Goal: Find specific page/section: Find specific page/section

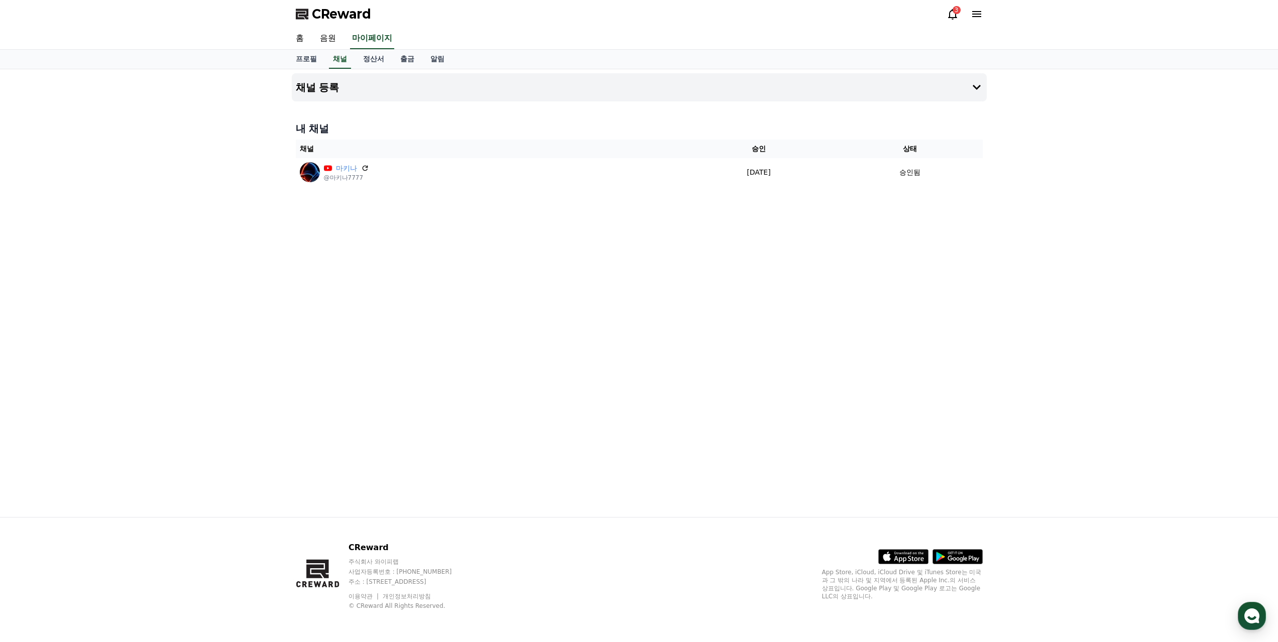
click at [958, 11] on div "3" at bounding box center [957, 10] width 8 height 8
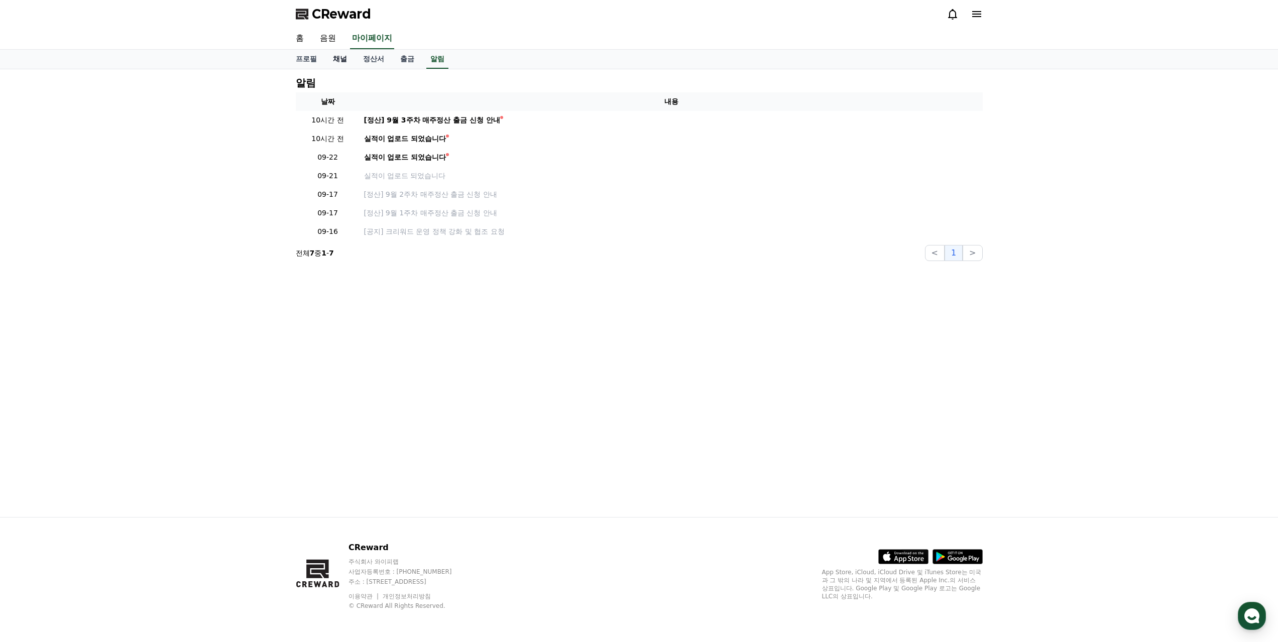
click at [346, 55] on link "채널" at bounding box center [340, 59] width 30 height 19
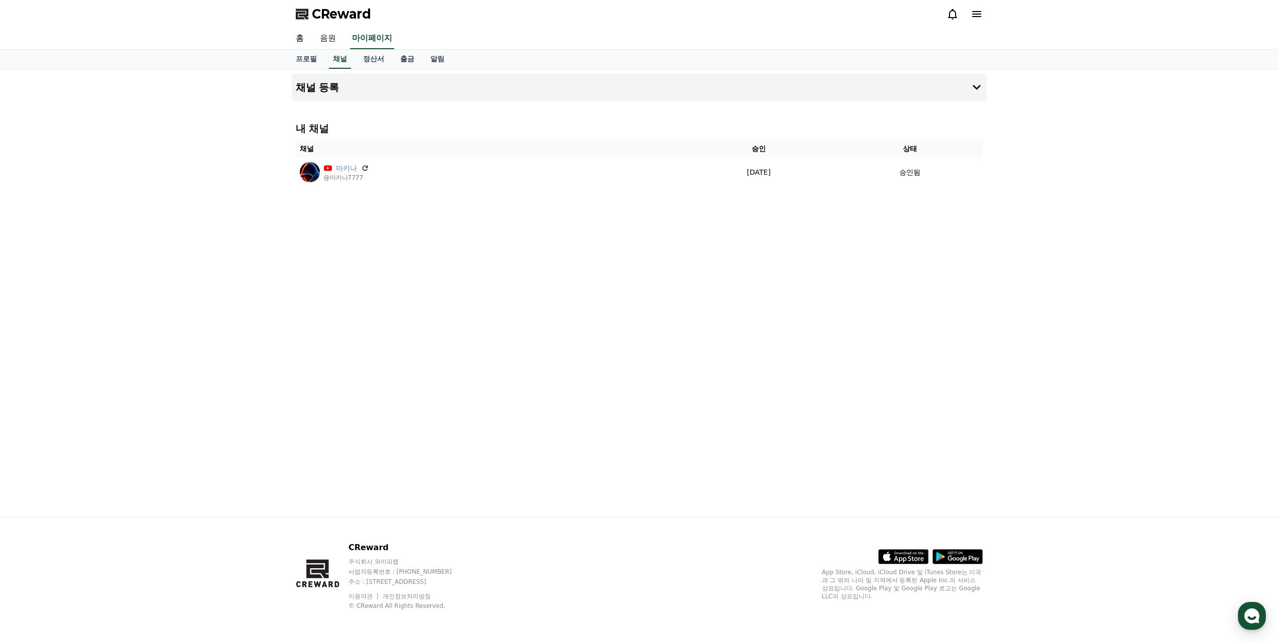
click at [321, 36] on link "음원" at bounding box center [328, 38] width 32 height 21
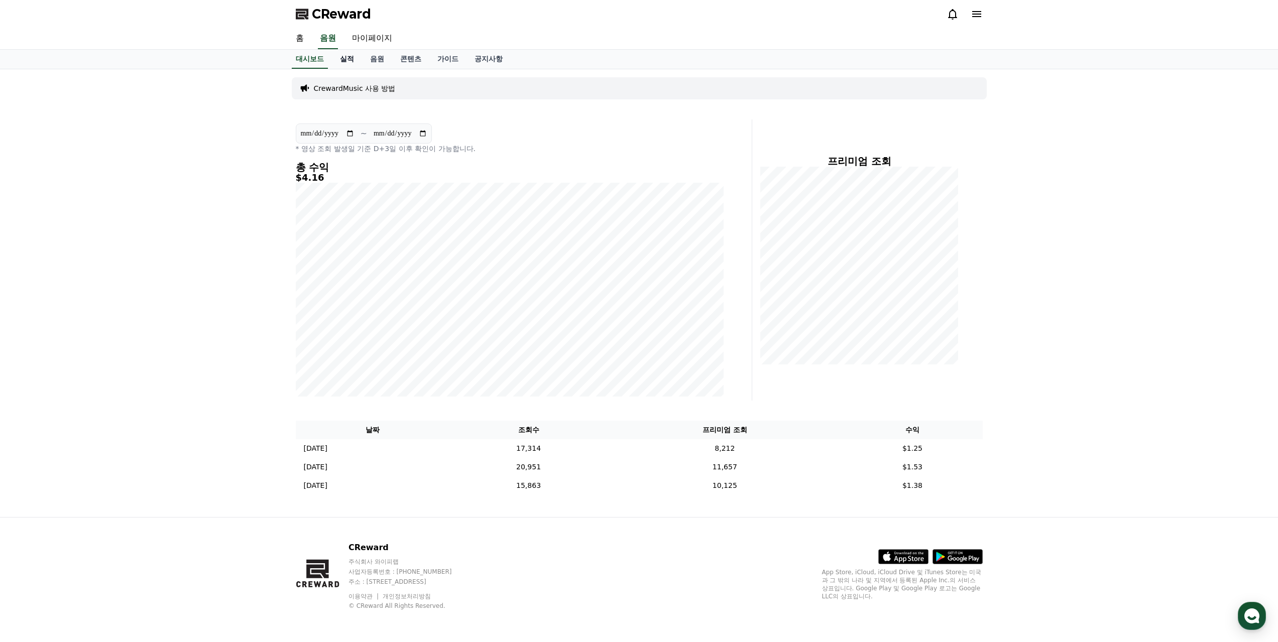
click at [342, 59] on link "실적" at bounding box center [347, 59] width 30 height 19
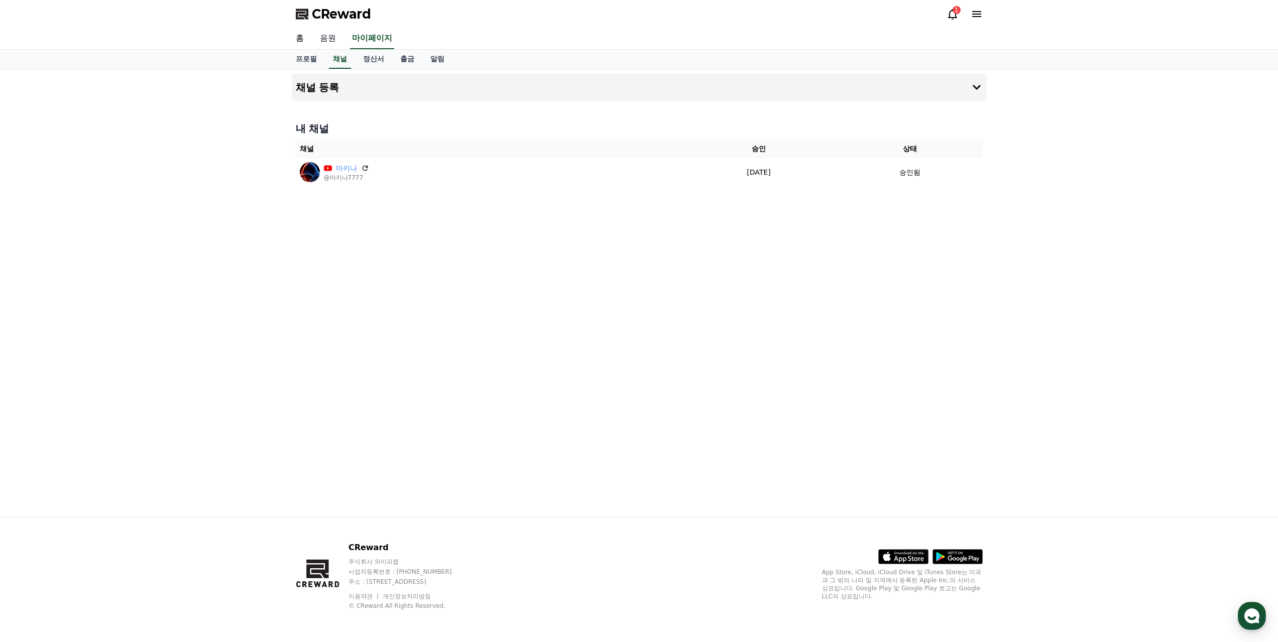
click at [321, 38] on link "음원" at bounding box center [328, 38] width 32 height 21
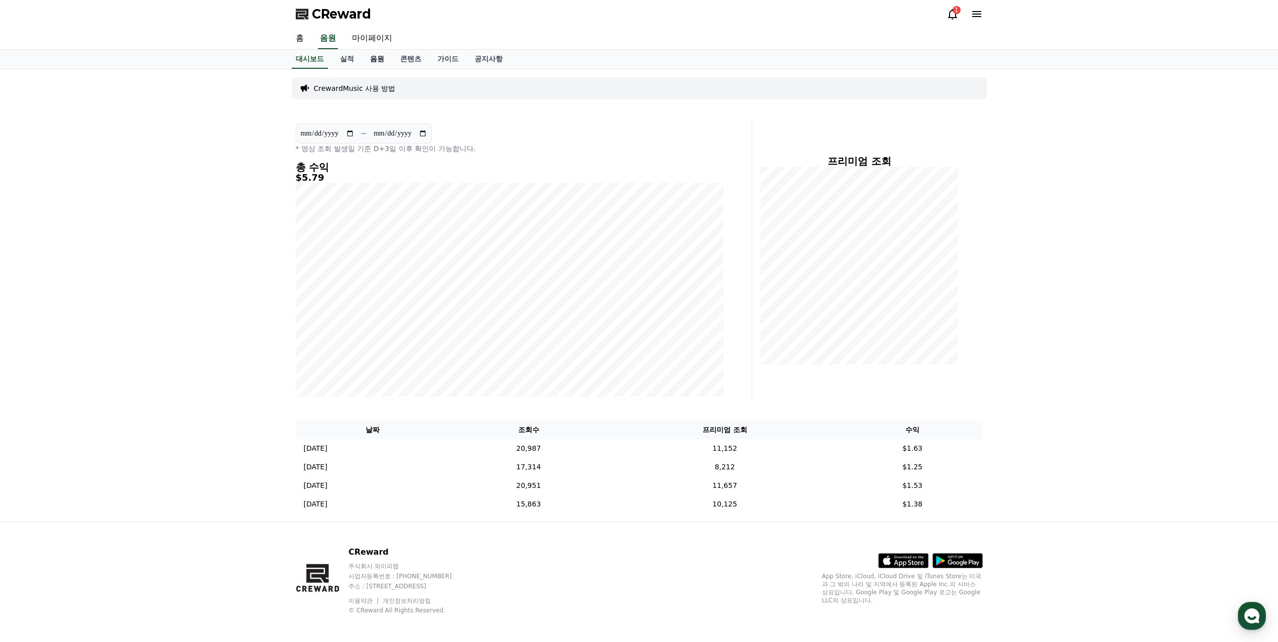
click at [381, 58] on link "음원" at bounding box center [377, 59] width 30 height 19
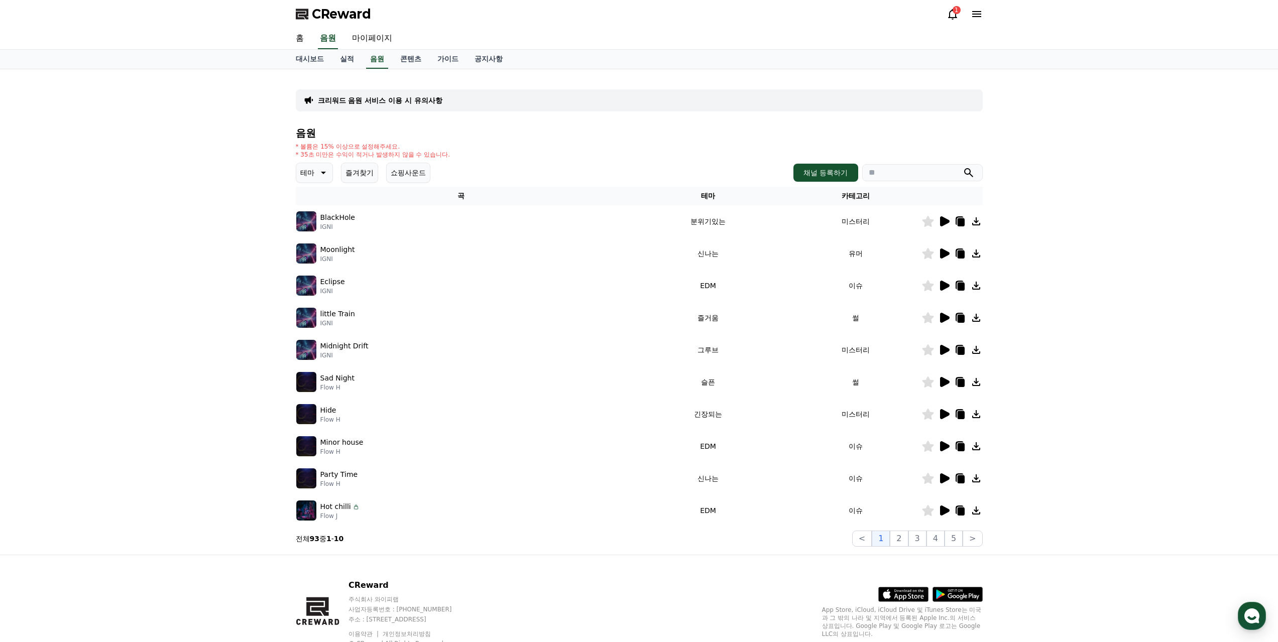
click at [947, 318] on icon at bounding box center [945, 318] width 10 height 10
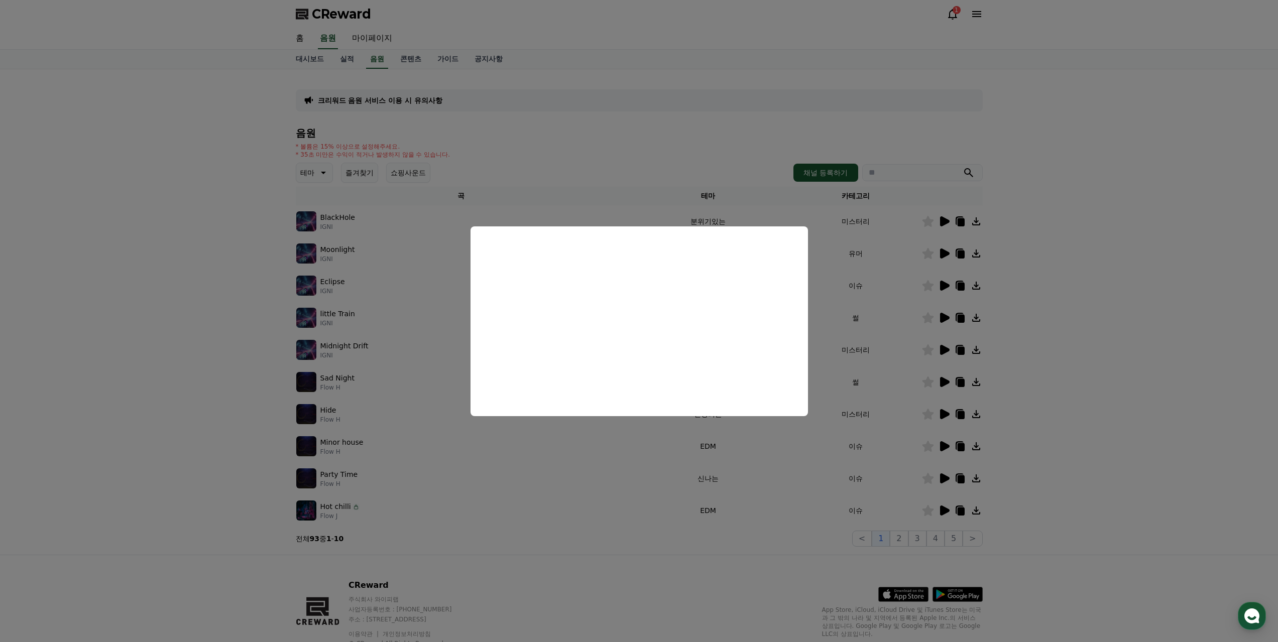
click at [941, 385] on button "close modal" at bounding box center [639, 321] width 1278 height 642
click at [941, 382] on icon at bounding box center [945, 382] width 10 height 10
click at [906, 538] on button "close modal" at bounding box center [639, 321] width 1278 height 642
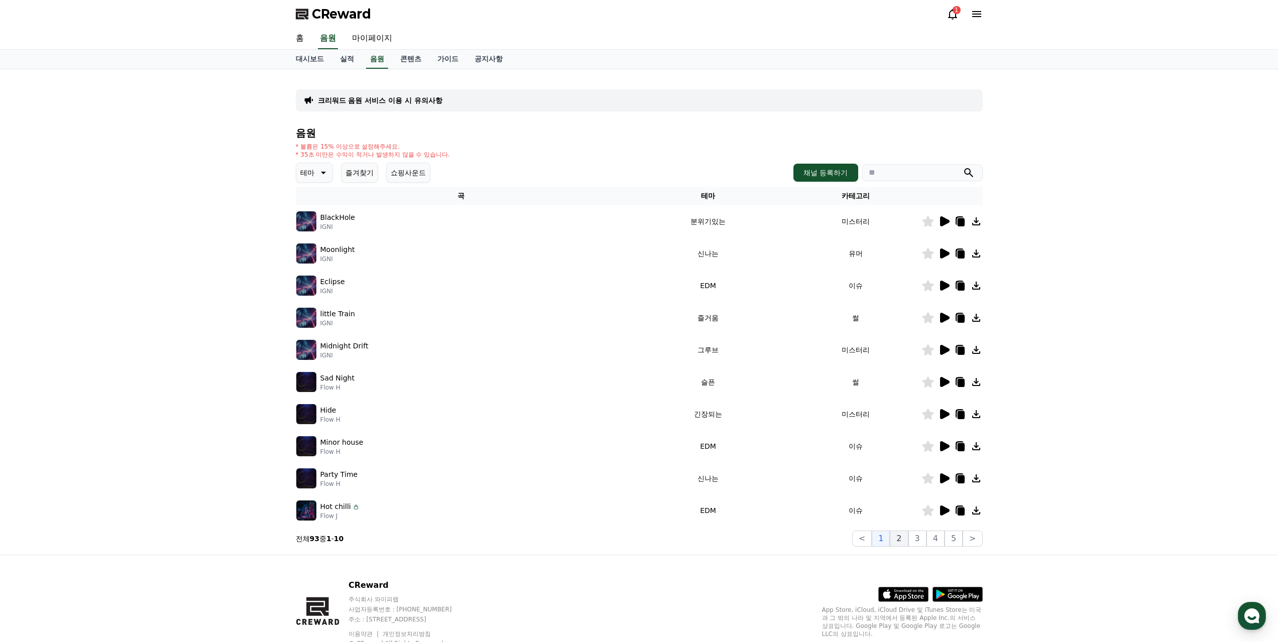
click at [906, 537] on button "2" at bounding box center [899, 539] width 18 height 16
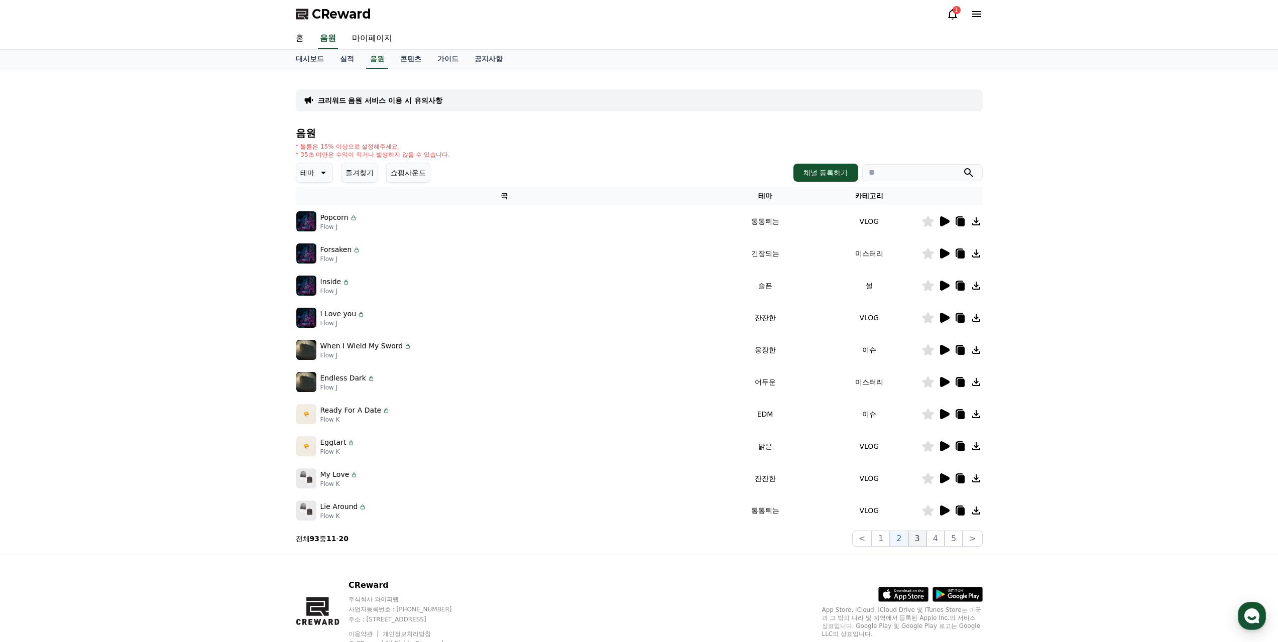
click at [922, 538] on button "3" at bounding box center [918, 539] width 18 height 16
